Goal: Task Accomplishment & Management: Manage account settings

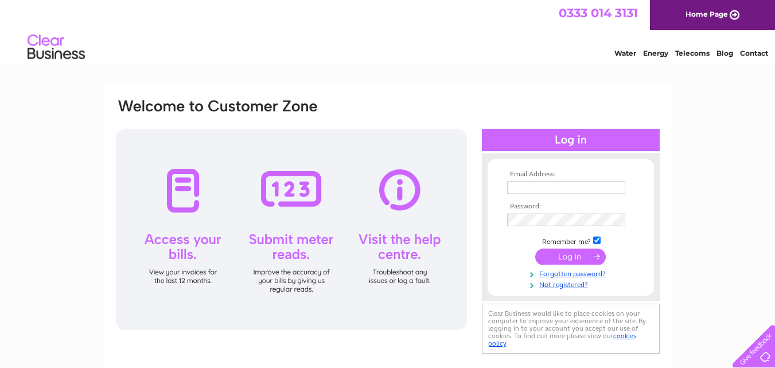
type input "[PERSON_NAME][EMAIL_ADDRESS][DOMAIN_NAME]"
click at [578, 256] on input "submit" at bounding box center [570, 256] width 71 height 16
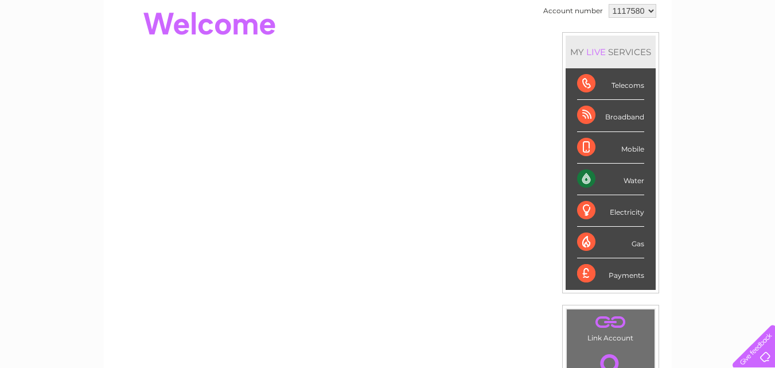
scroll to position [118, 0]
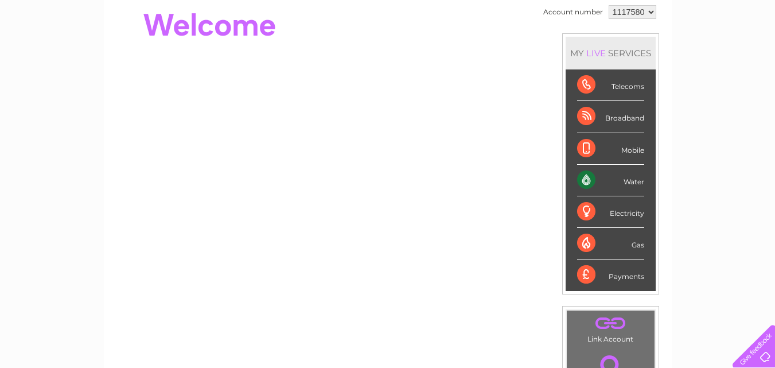
click at [621, 282] on div "Payments" at bounding box center [610, 274] width 67 height 31
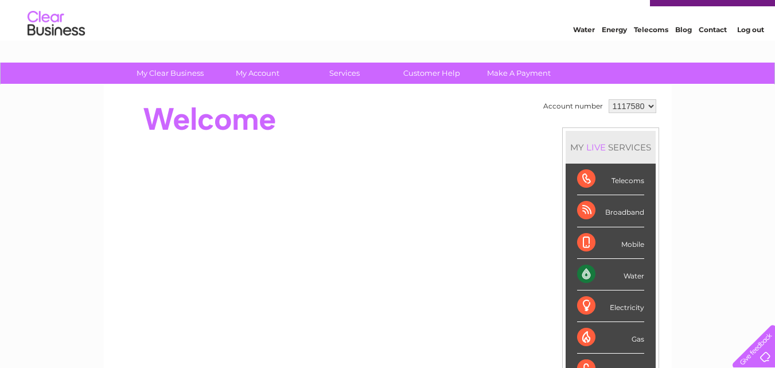
scroll to position [0, 0]
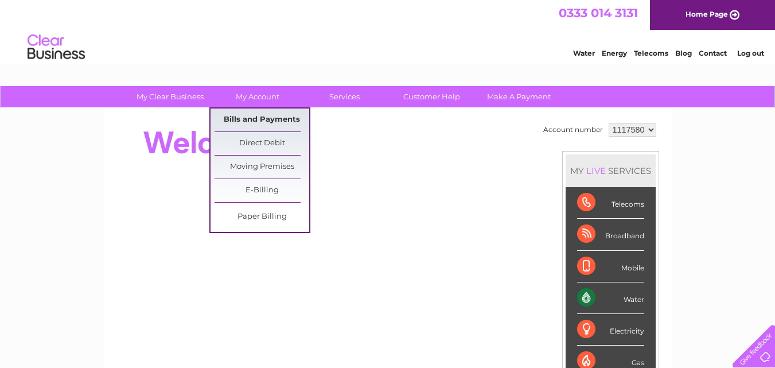
click at [245, 114] on link "Bills and Payments" at bounding box center [261, 119] width 95 height 23
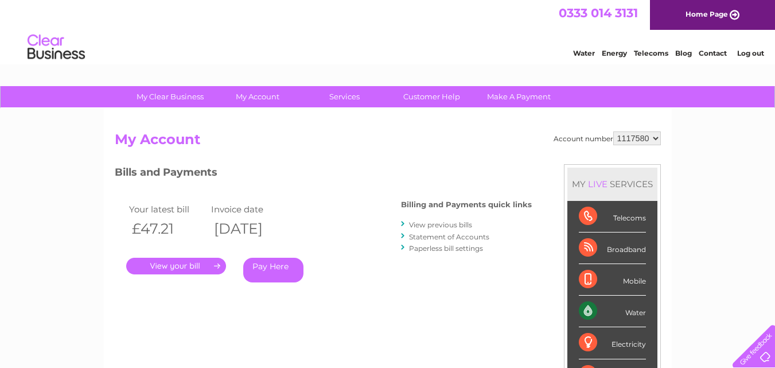
click at [168, 261] on link "." at bounding box center [176, 265] width 100 height 17
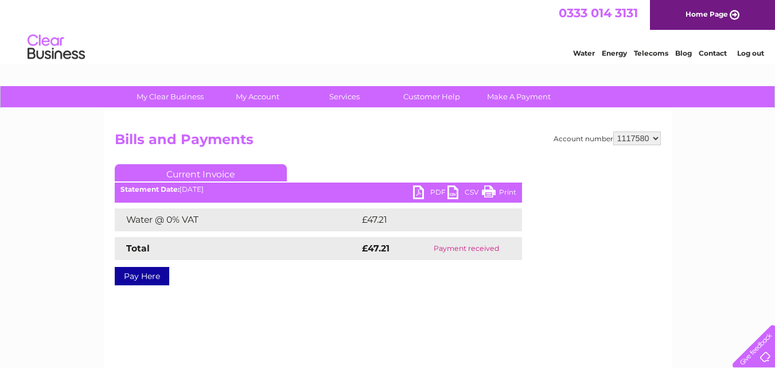
click at [431, 194] on link "PDF" at bounding box center [430, 193] width 34 height 17
